Goal: Browse casually

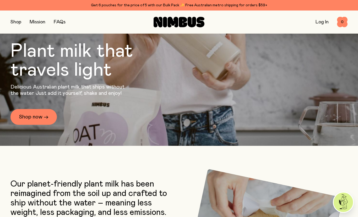
scroll to position [98, 0]
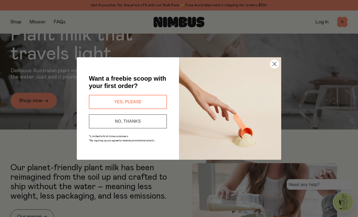
click at [274, 68] on circle "Close dialog" at bounding box center [274, 64] width 9 height 9
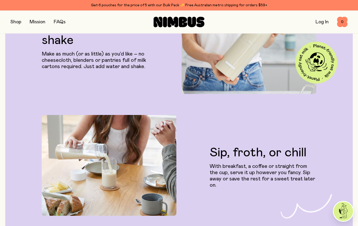
scroll to position [1057, 0]
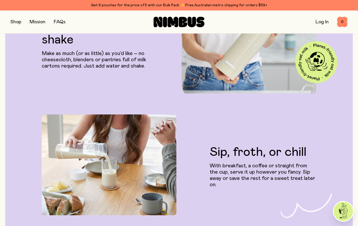
click at [14, 179] on div "Sip, froth, or chill With breakfast, a coffee or straight from the cup, serve i…" at bounding box center [179, 165] width 331 height 101
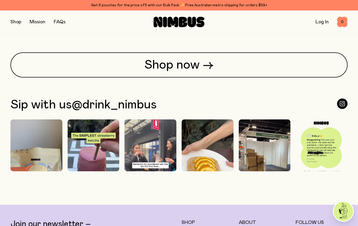
scroll to position [1274, 0]
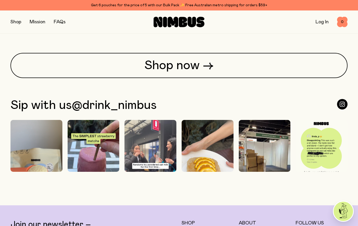
click at [153, 78] on link "Shop now →" at bounding box center [178, 65] width 337 height 25
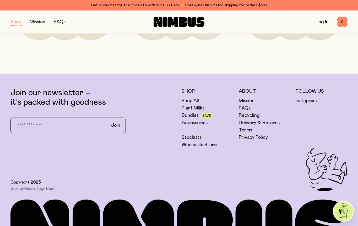
scroll to position [850, 0]
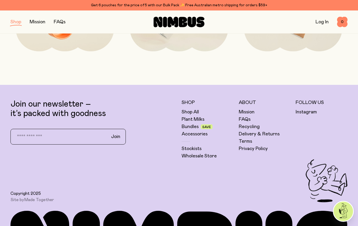
click at [186, 135] on link "Accessories" at bounding box center [195, 134] width 26 height 6
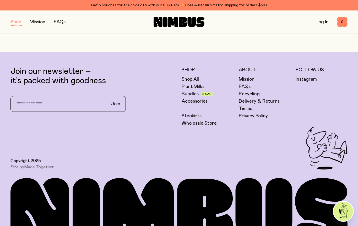
scroll to position [190, 0]
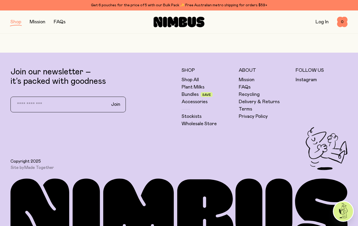
click at [185, 95] on link "Bundles" at bounding box center [190, 95] width 17 height 6
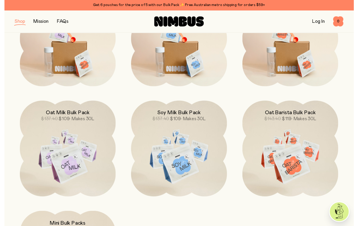
scroll to position [119, 0]
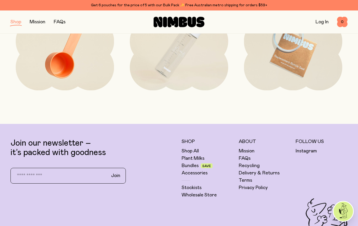
scroll to position [190, 0]
